Goal: Transaction & Acquisition: Purchase product/service

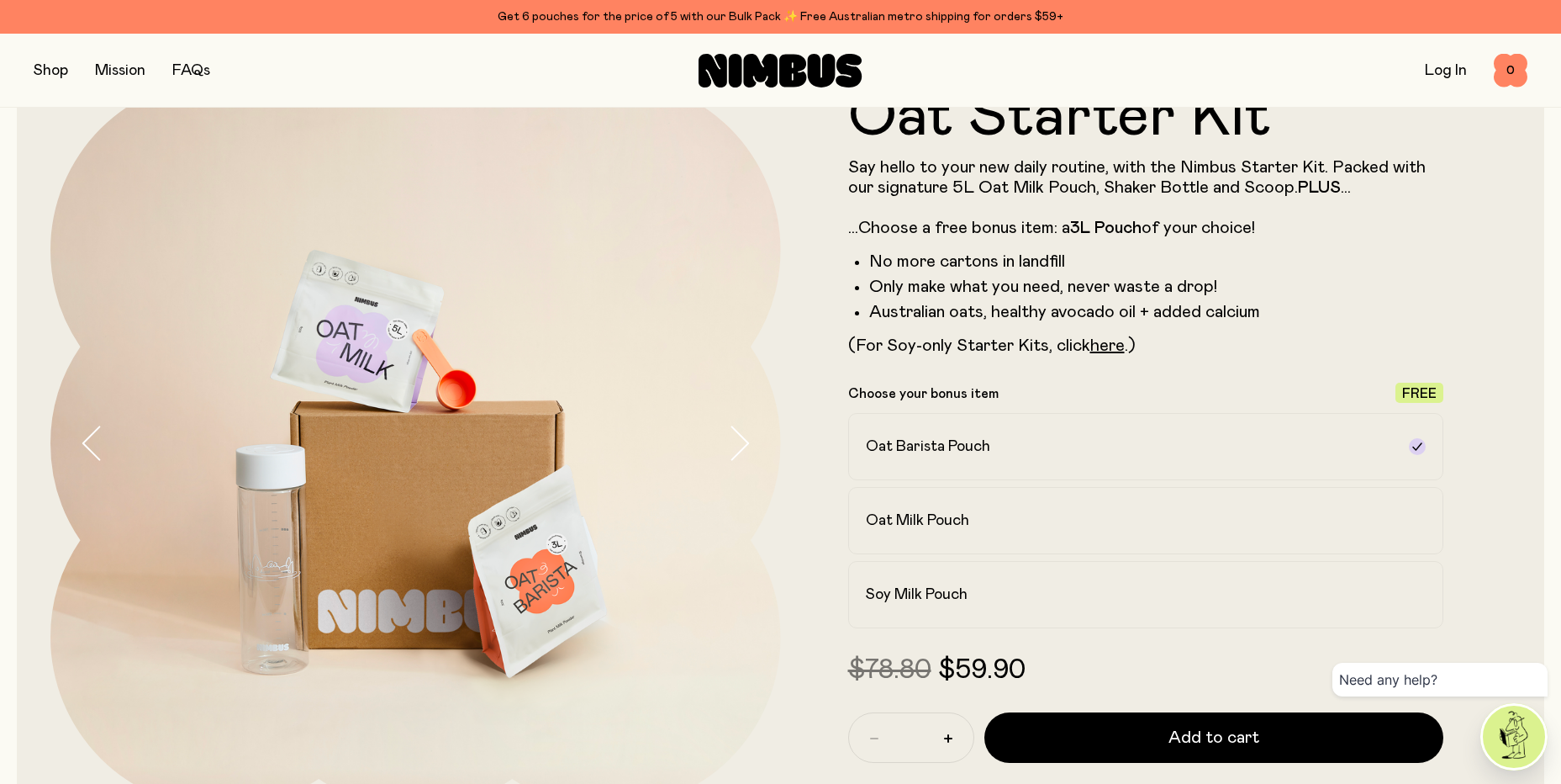
scroll to position [84, 0]
click at [909, 442] on h2 "Oat Barista Pouch" at bounding box center [928, 445] width 124 height 21
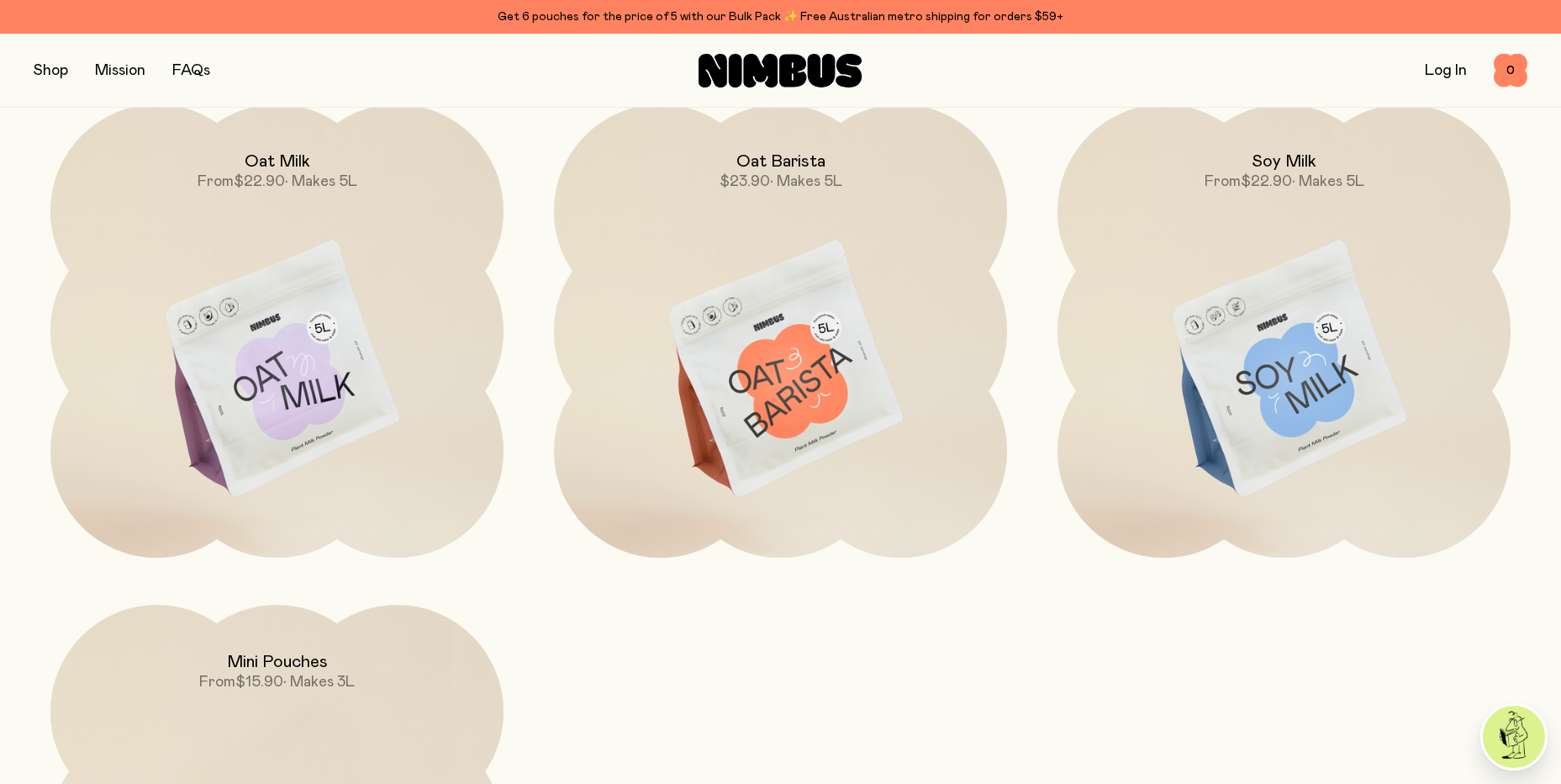
scroll to position [5465, 0]
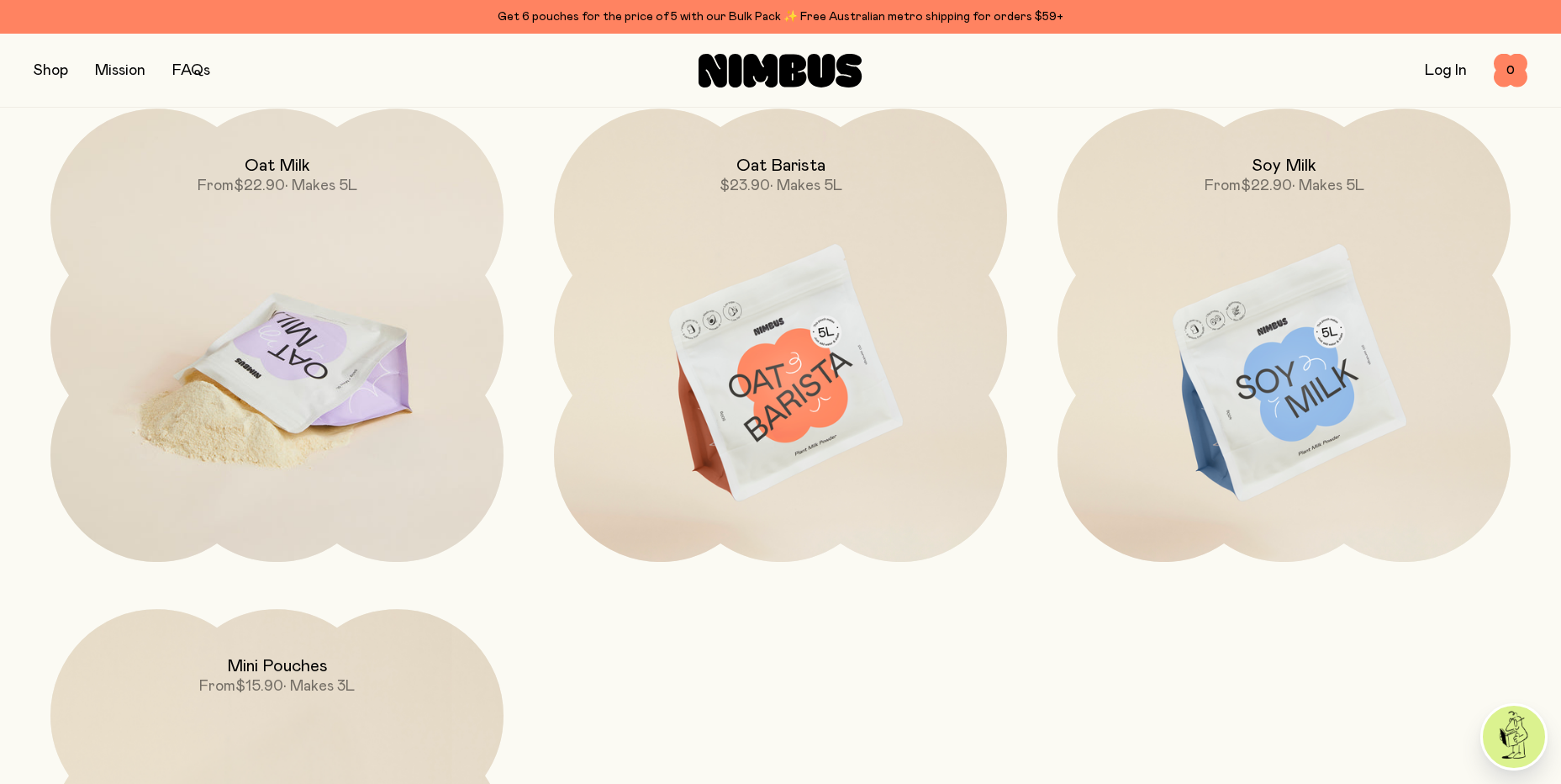
click at [312, 389] on img at bounding box center [276, 374] width 453 height 532
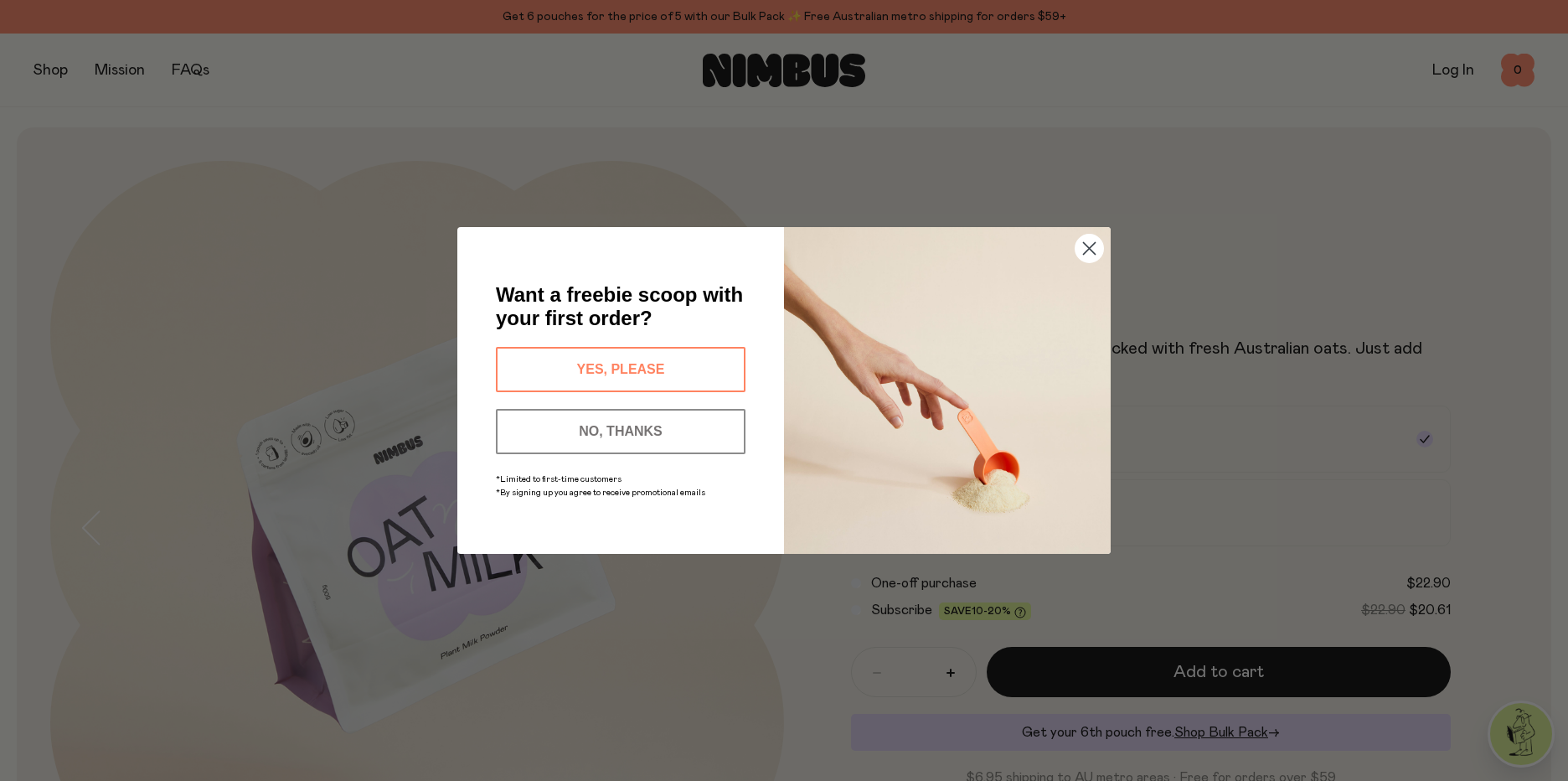
click at [597, 362] on button "YES, PLEASE" at bounding box center [621, 369] width 249 height 45
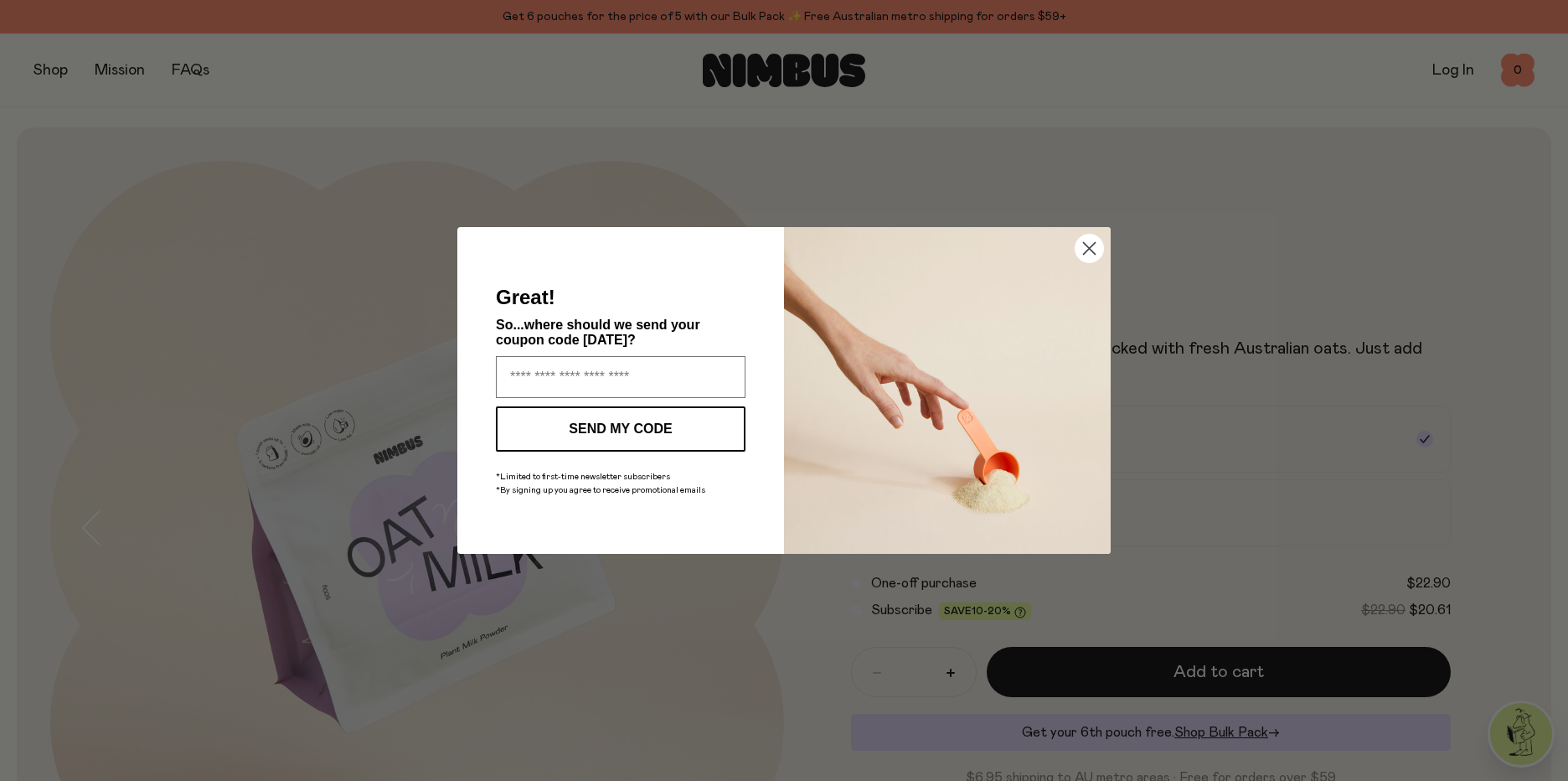
click at [1086, 247] on circle "Close dialog" at bounding box center [1089, 248] width 28 height 28
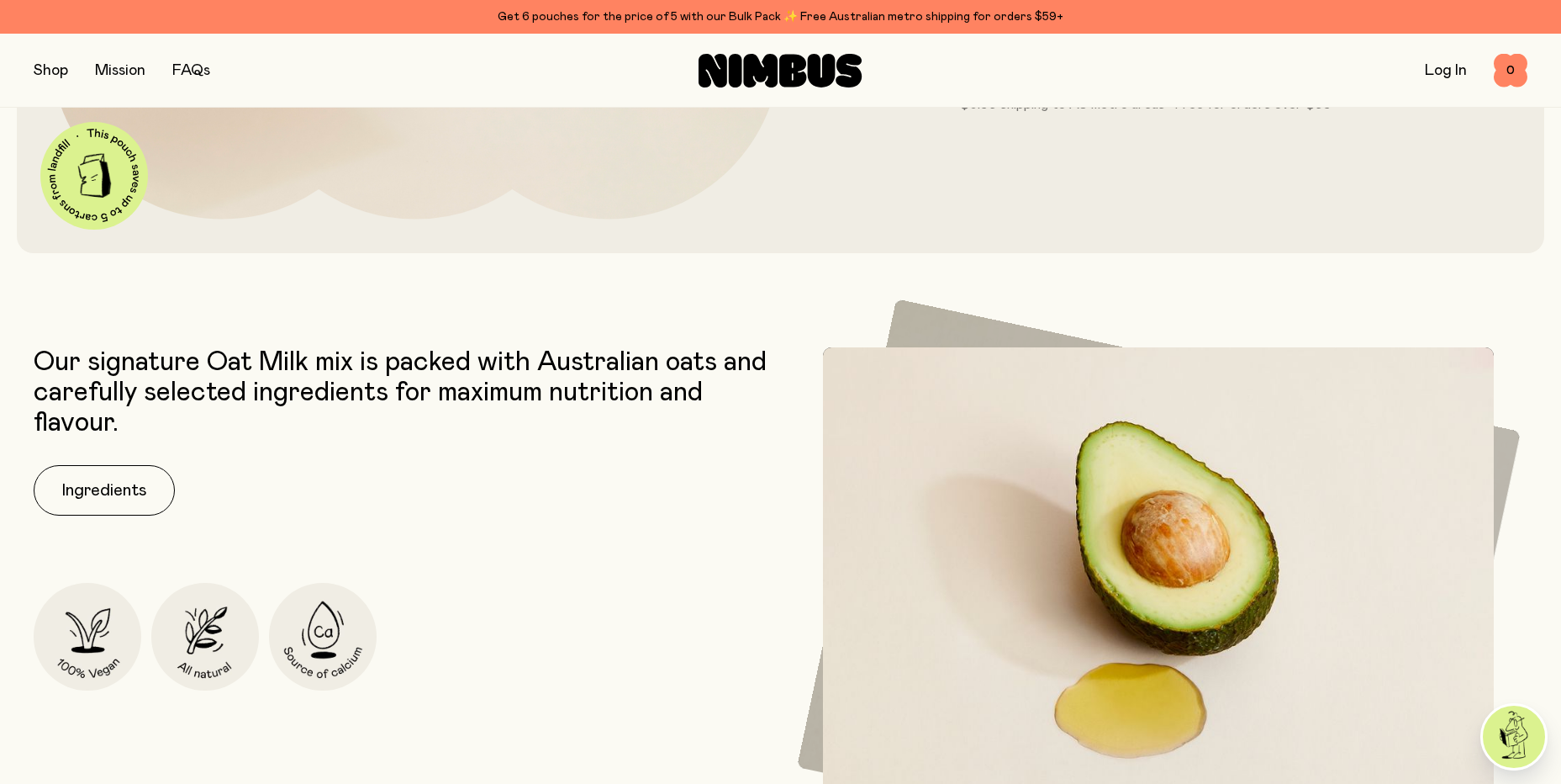
scroll to position [756, 0]
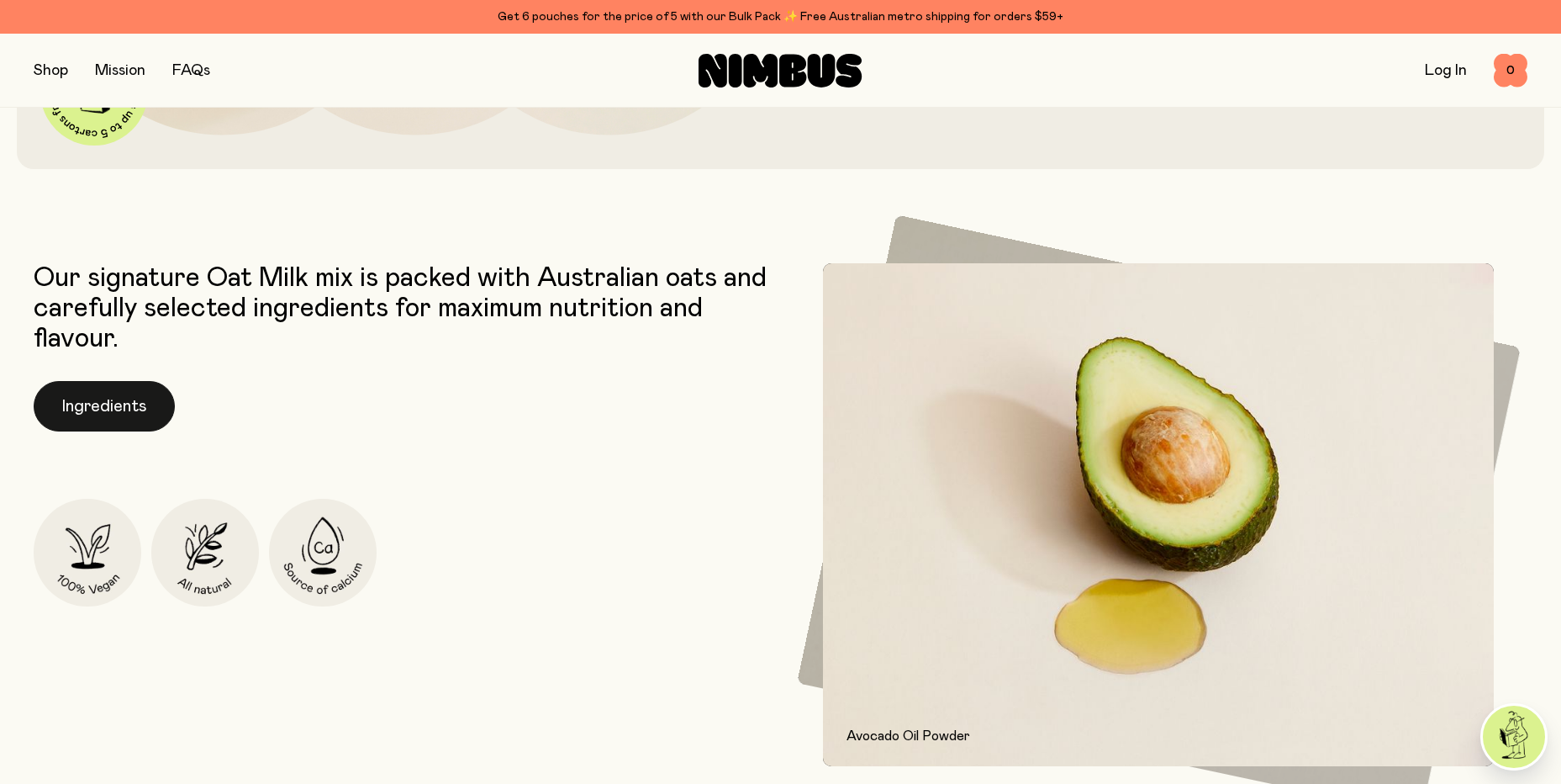
click at [86, 404] on button "Ingredients" at bounding box center [105, 406] width 141 height 50
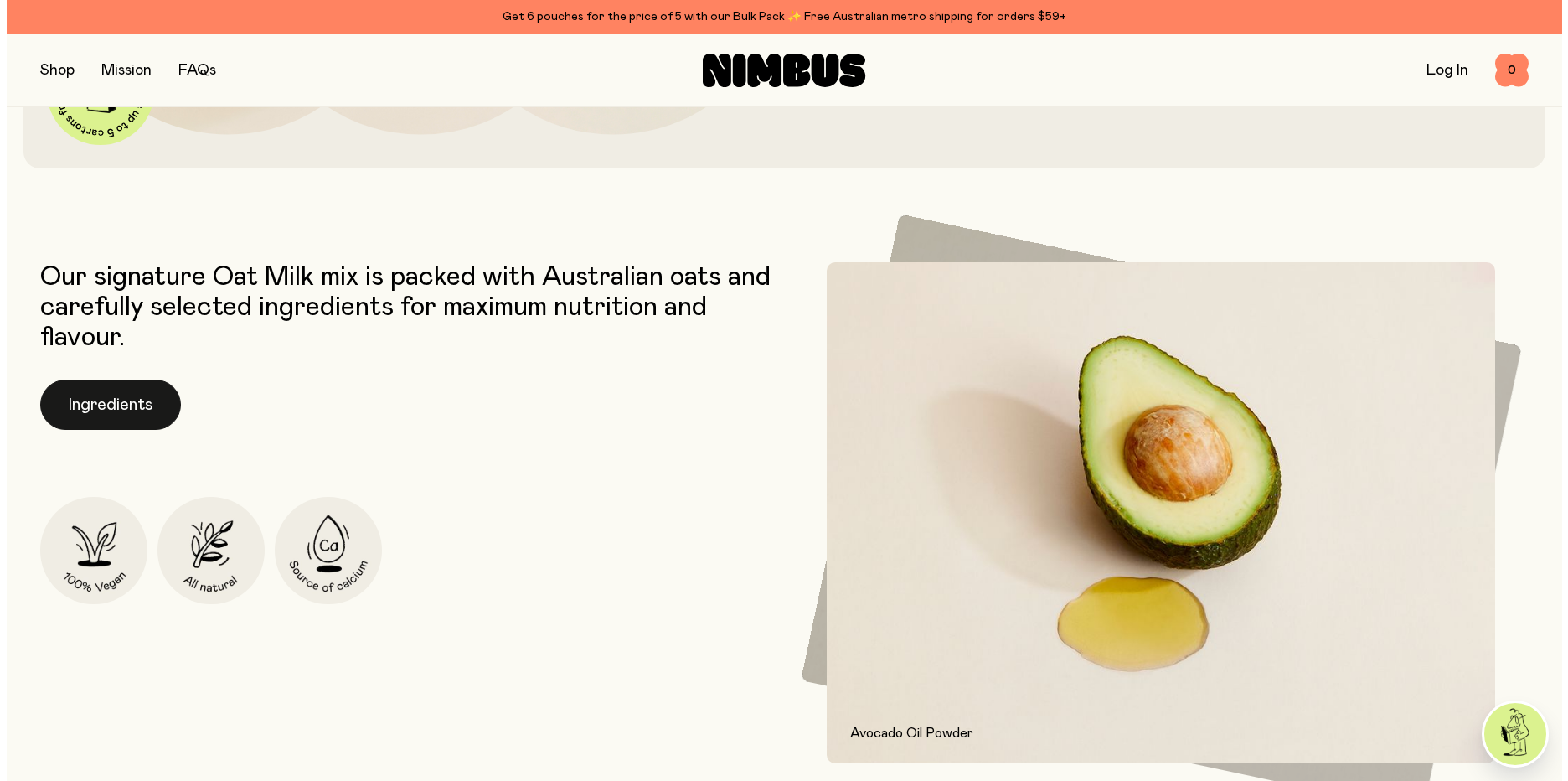
scroll to position [0, 0]
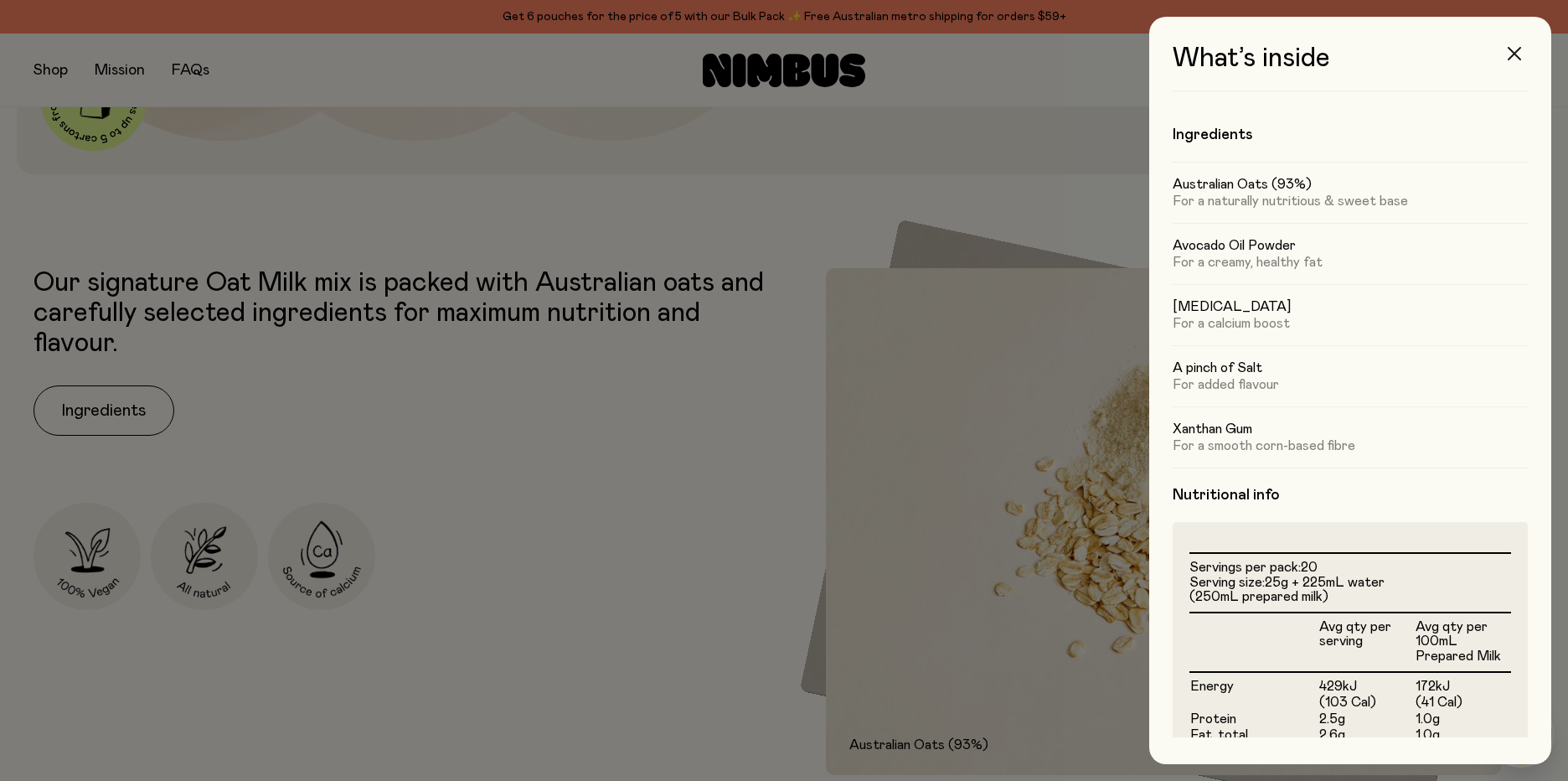
click at [1511, 53] on icon "button" at bounding box center [1514, 53] width 13 height 13
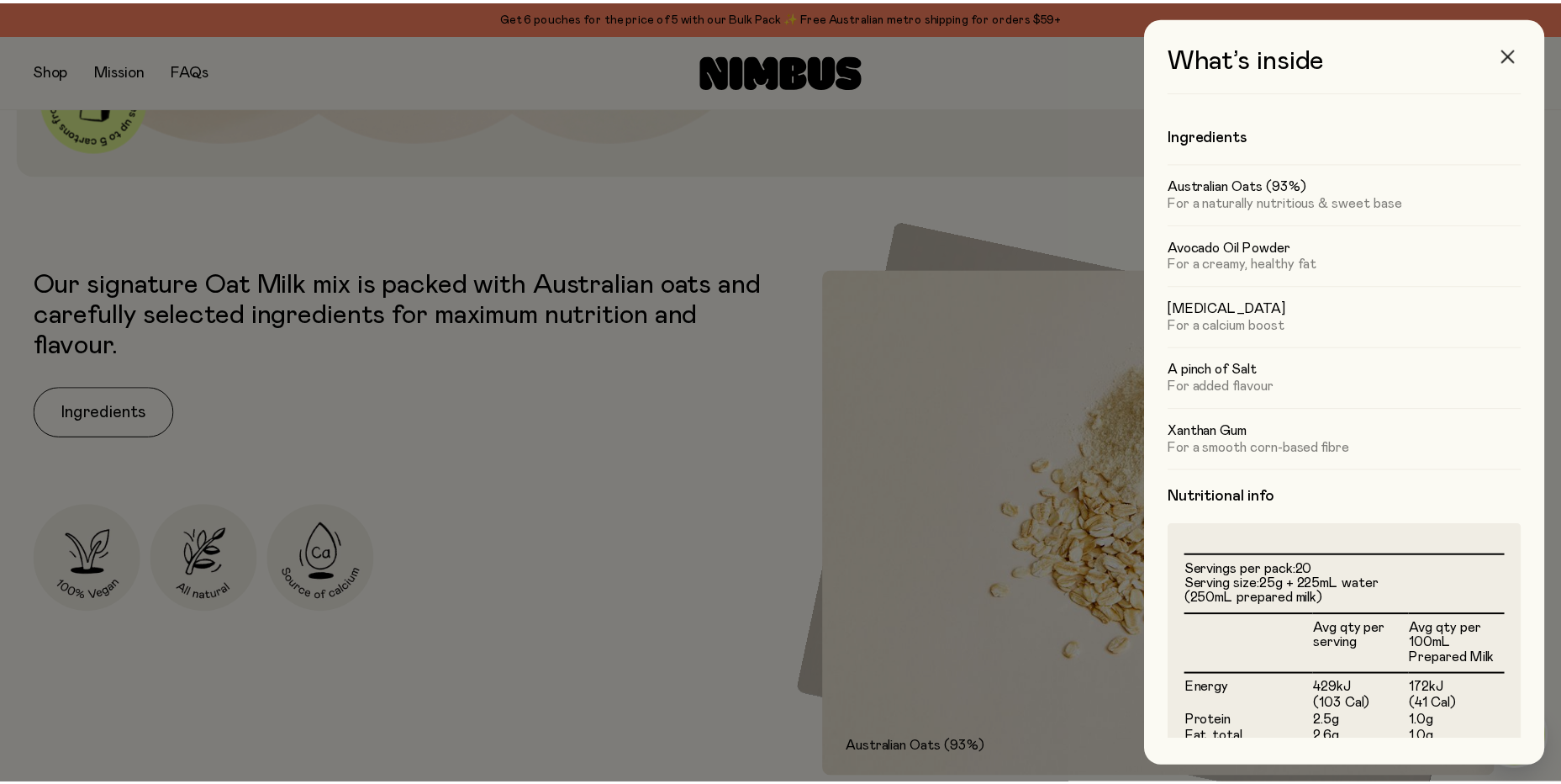
scroll to position [756, 0]
